Goal: Task Accomplishment & Management: Complete application form

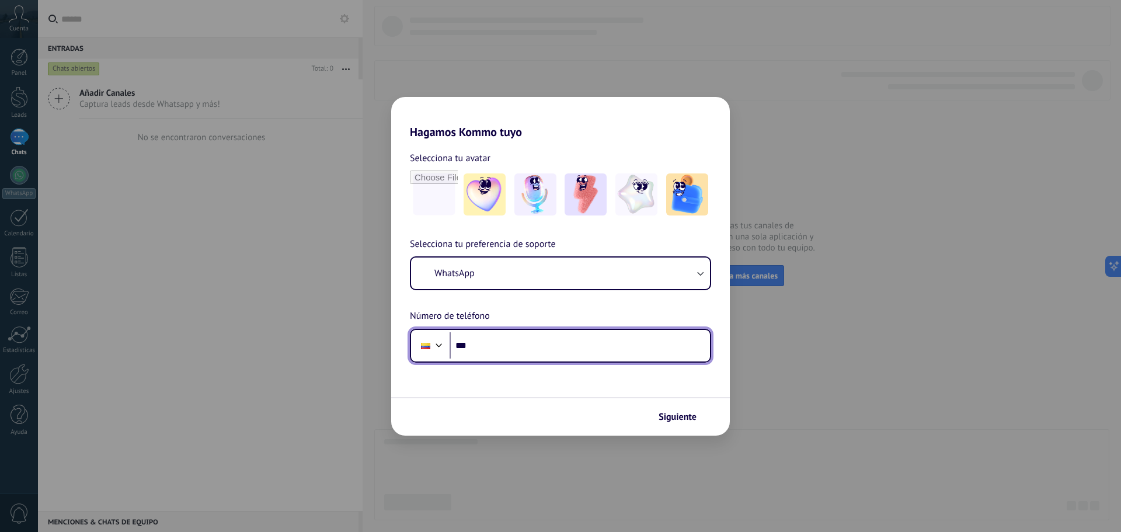
click at [557, 352] on input "***" at bounding box center [579, 345] width 260 height 27
click at [556, 352] on input "***" at bounding box center [579, 345] width 260 height 27
type input "**********"
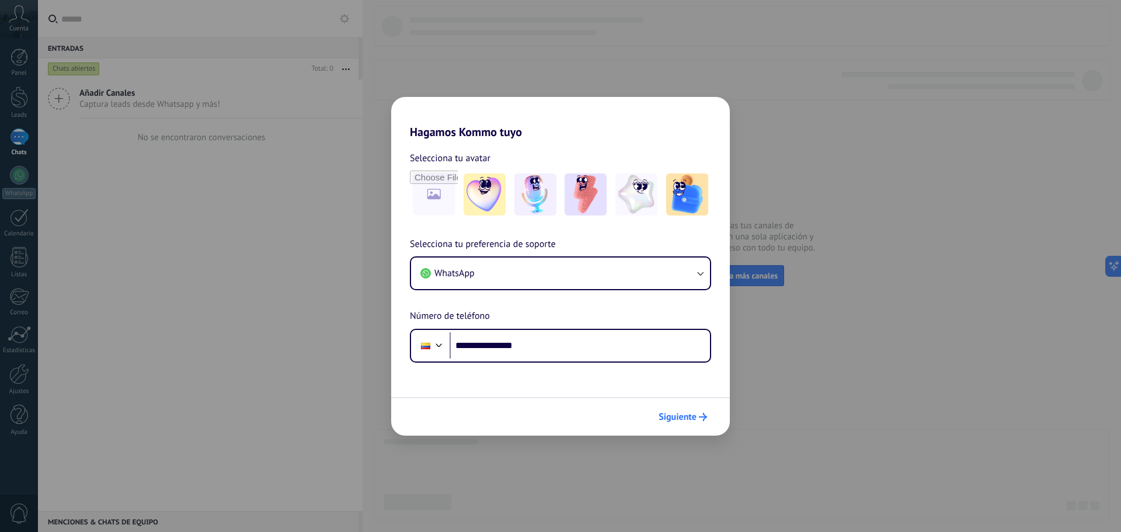
click at [676, 415] on span "Siguiente" at bounding box center [677, 417] width 38 height 8
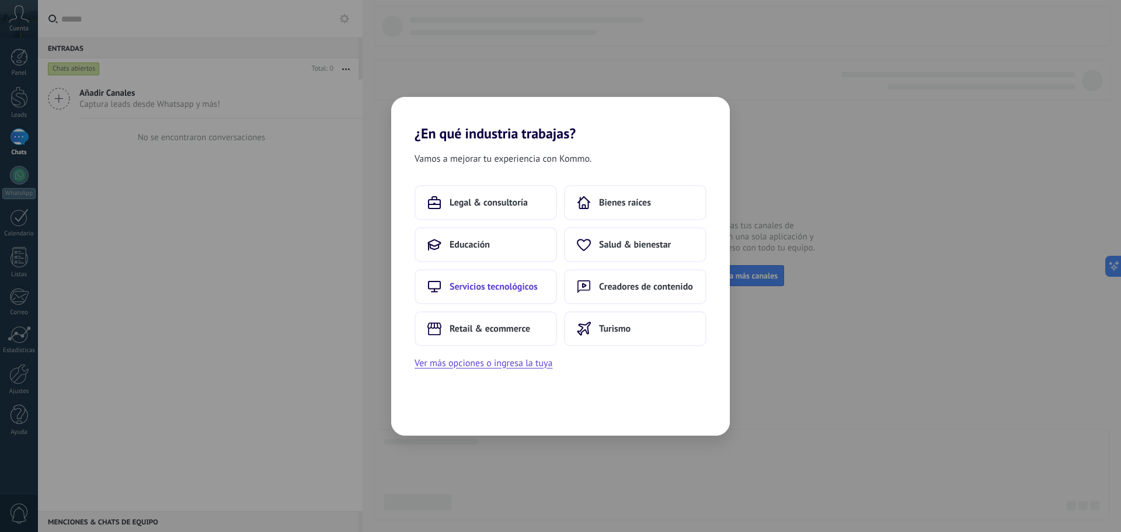
click at [515, 285] on span "Servicios tecnológicos" at bounding box center [493, 287] width 88 height 12
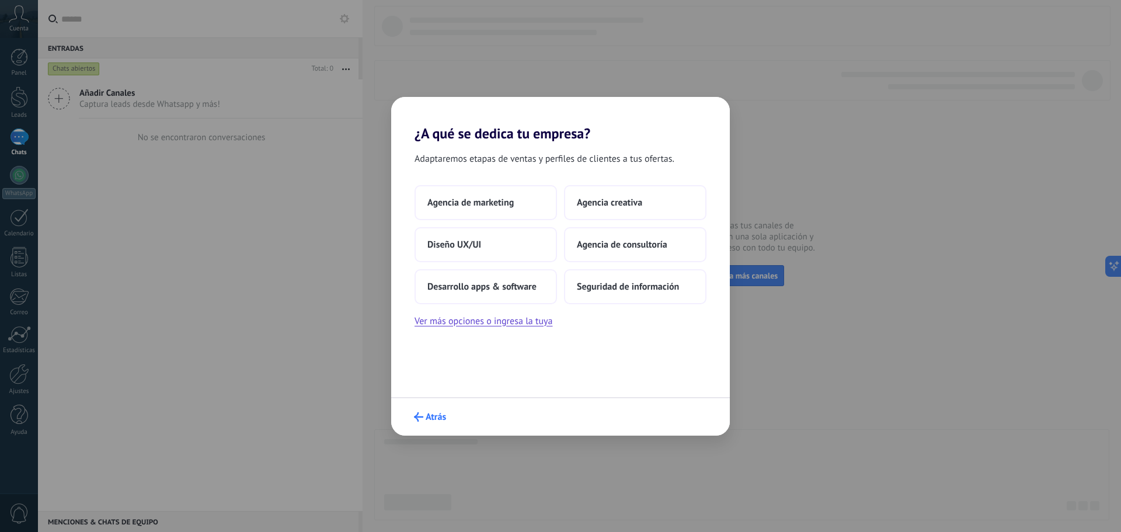
click at [427, 416] on span "Atrás" at bounding box center [435, 417] width 20 height 8
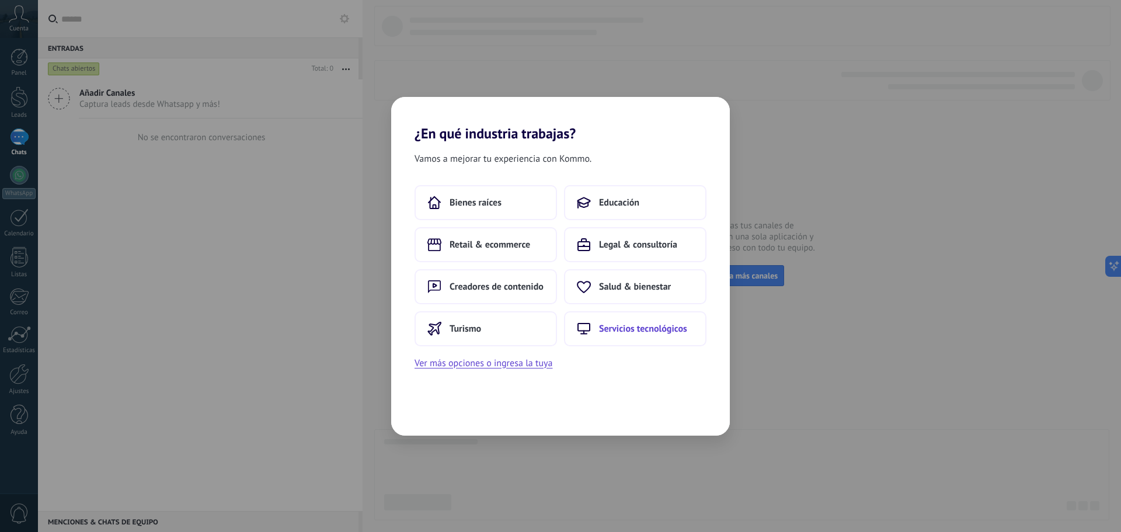
click at [610, 319] on button "Servicios tecnológicos" at bounding box center [635, 328] width 142 height 35
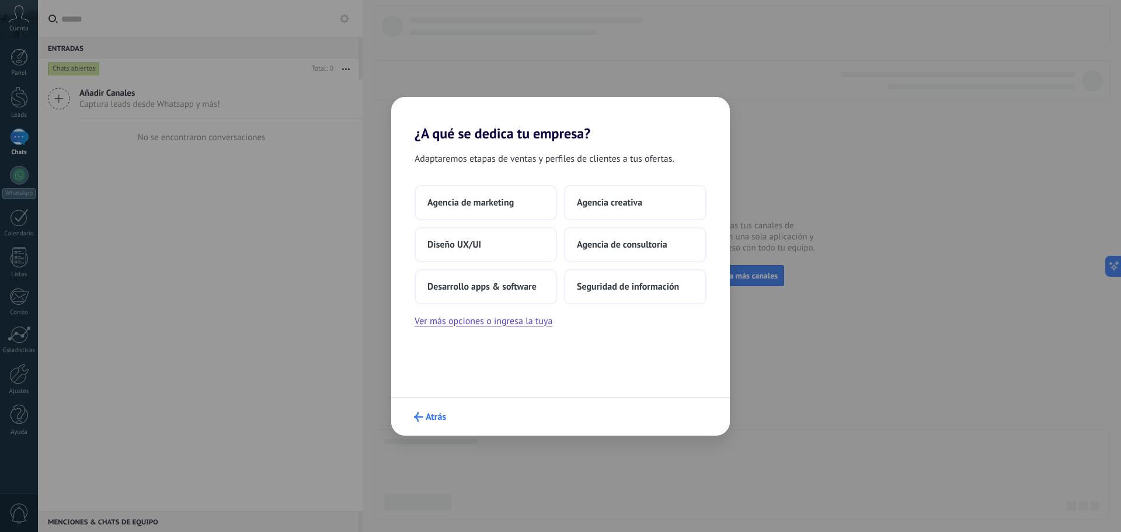
click at [425, 415] on span "Atrás" at bounding box center [435, 417] width 20 height 8
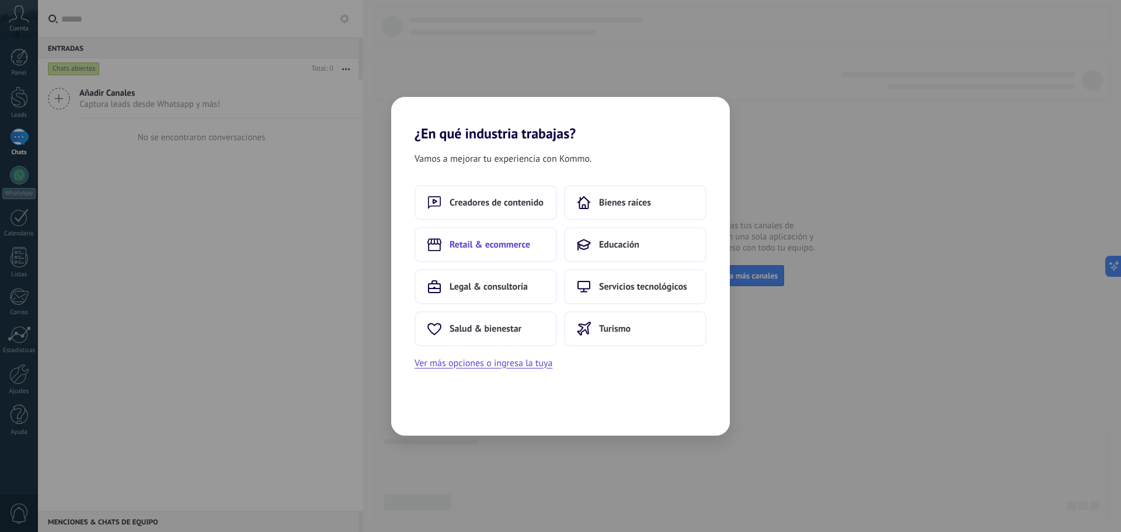
click at [498, 250] on button "Retail & ecommerce" at bounding box center [485, 244] width 142 height 35
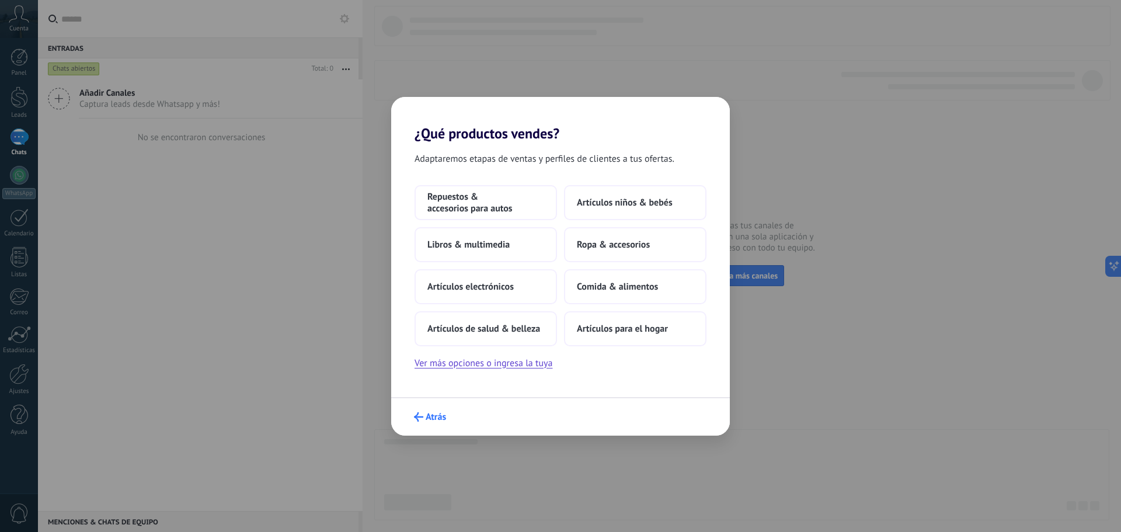
click at [446, 420] on span "Atrás" at bounding box center [435, 417] width 20 height 8
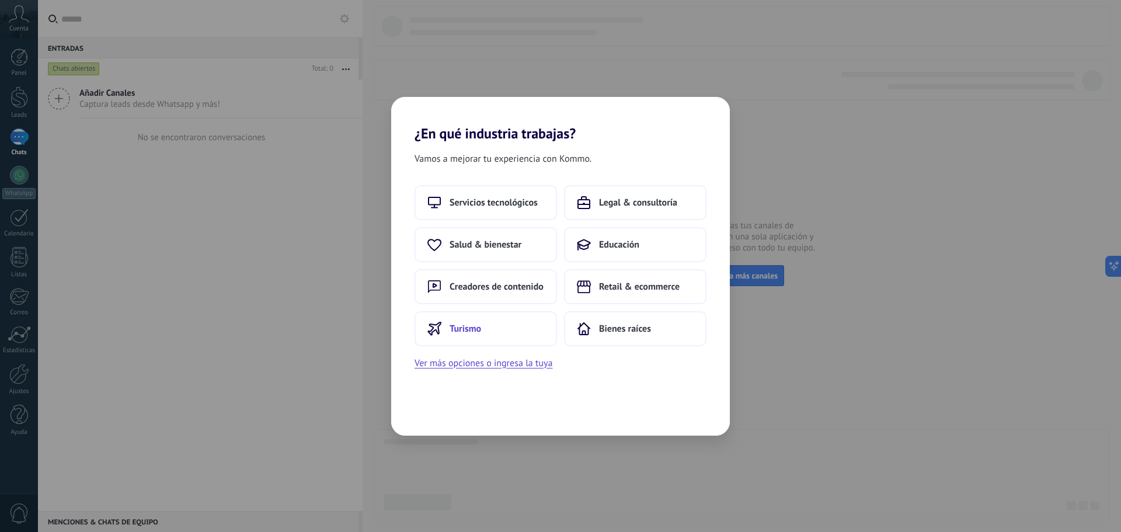
click at [508, 323] on button "Turismo" at bounding box center [485, 328] width 142 height 35
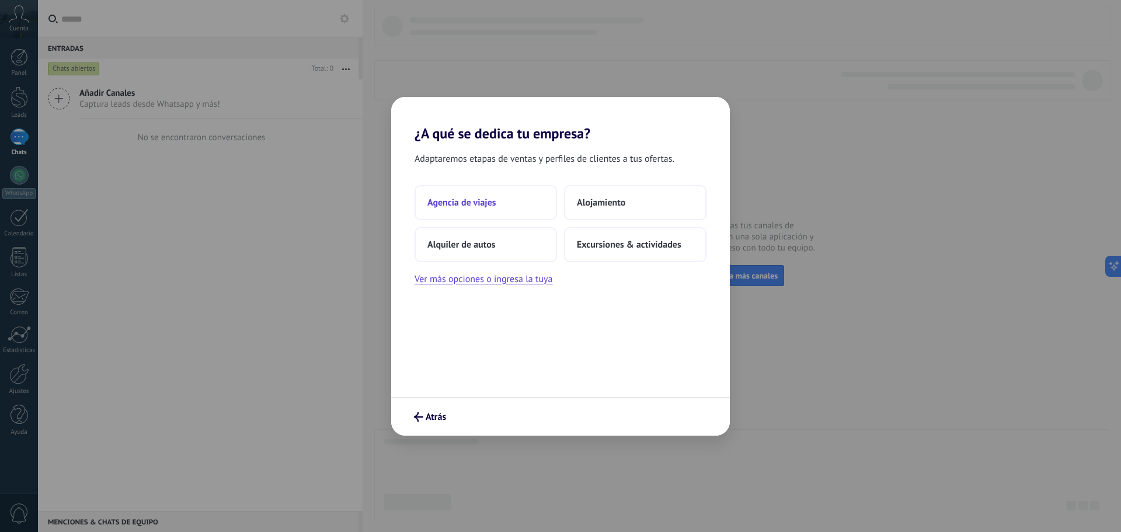
click at [517, 212] on button "Agencia de viajes" at bounding box center [485, 202] width 142 height 35
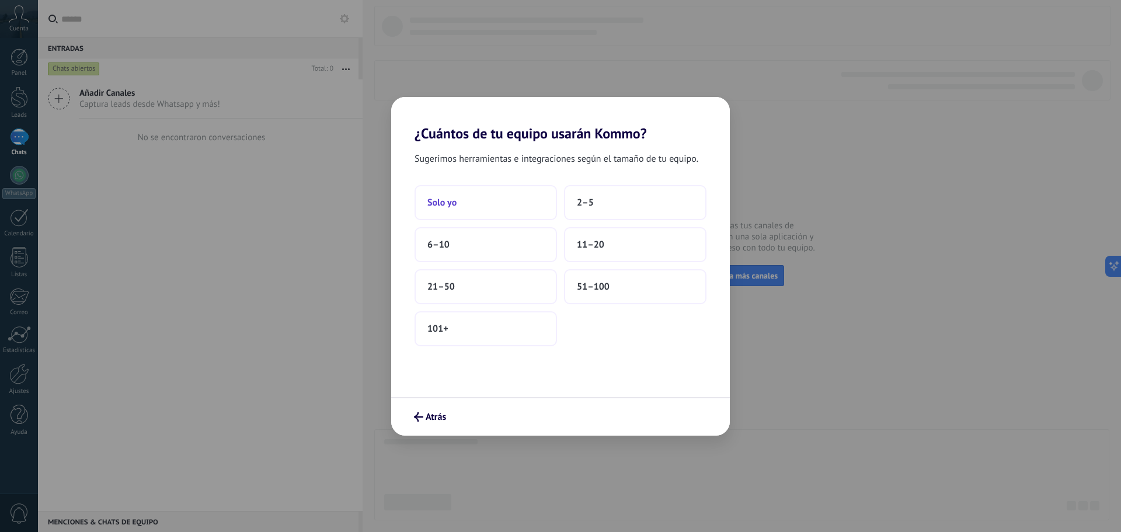
click at [508, 213] on button "Solo yo" at bounding box center [485, 202] width 142 height 35
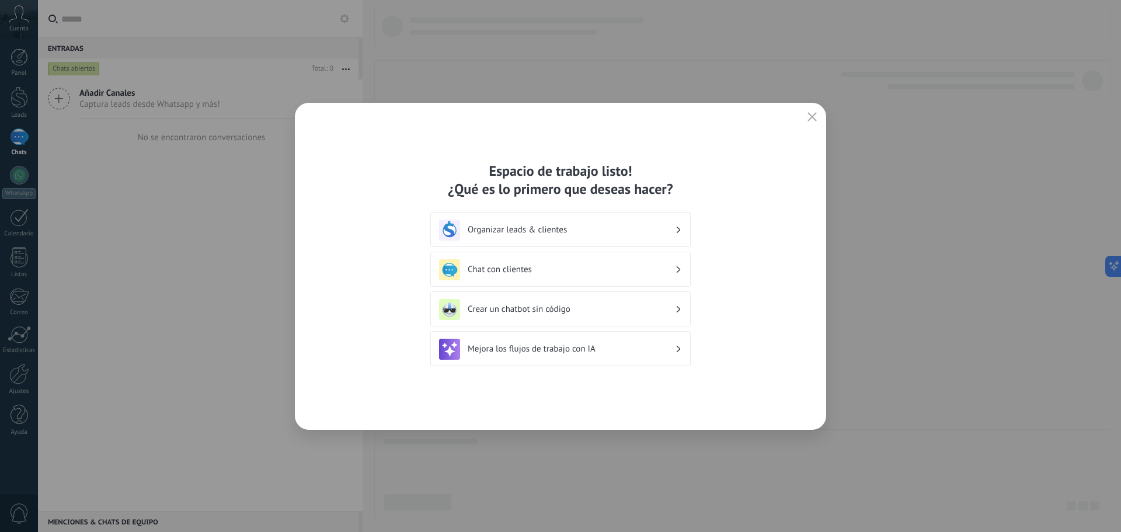
click at [816, 115] on icon "button" at bounding box center [811, 116] width 9 height 9
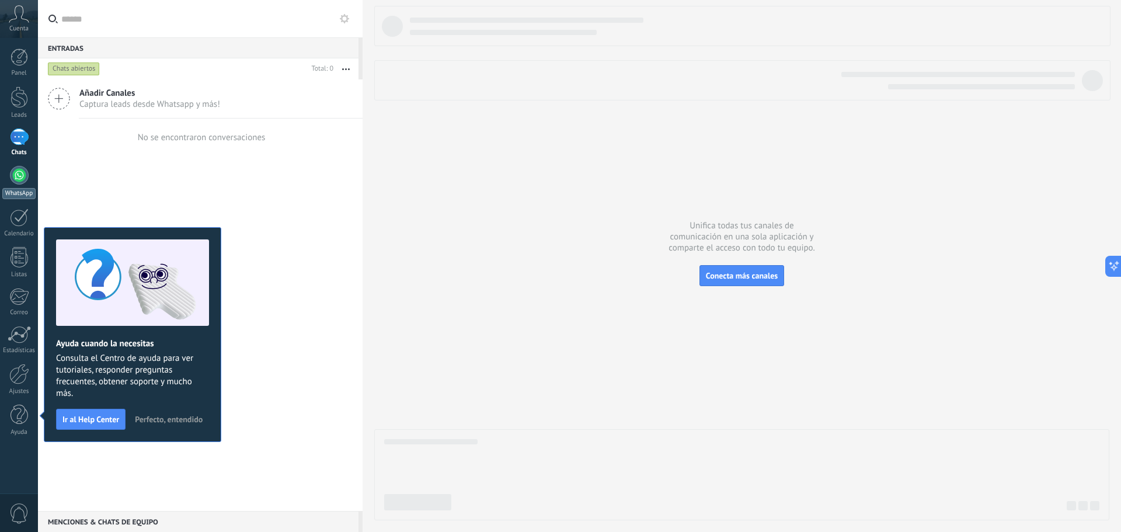
click at [9, 182] on link "WhatsApp" at bounding box center [19, 182] width 38 height 33
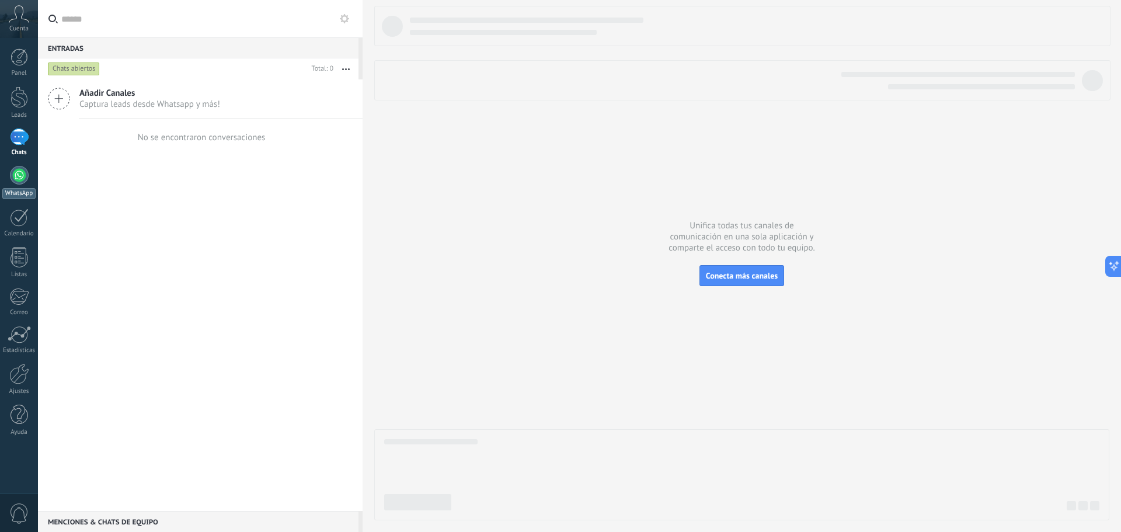
click at [20, 176] on div at bounding box center [19, 175] width 19 height 19
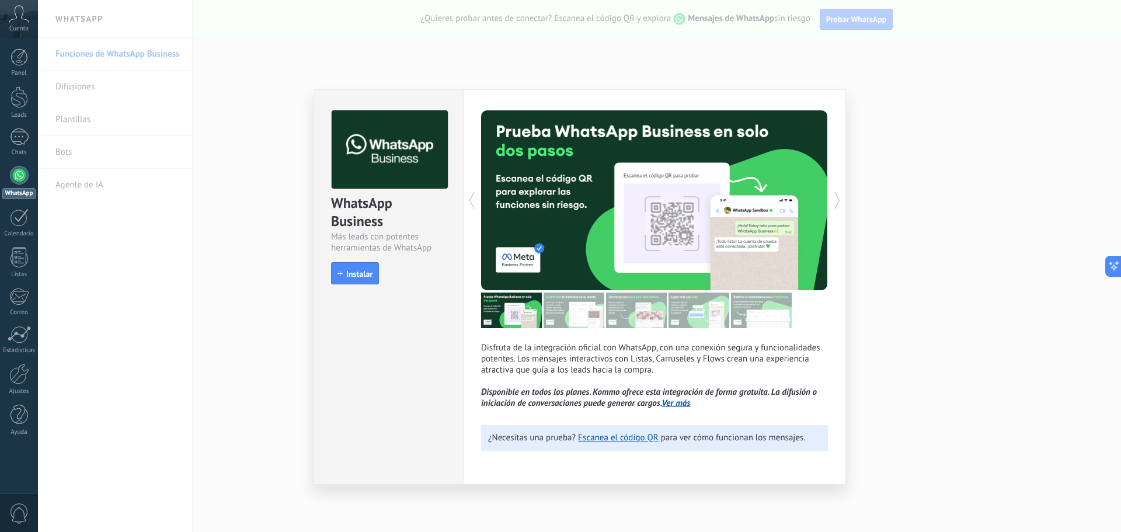
click at [887, 85] on div "WhatsApp Business Más leads con potentes herramientas de WhatsApp install Insta…" at bounding box center [579, 266] width 1083 height 532
